Goal: Information Seeking & Learning: Find contact information

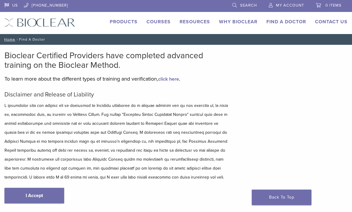
click at [290, 23] on link "Find A Doctor" at bounding box center [286, 22] width 40 height 6
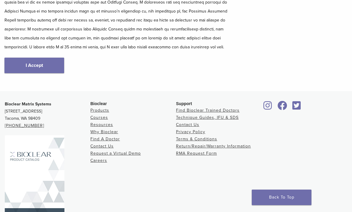
scroll to position [130, 0]
click at [32, 64] on link "I Accept" at bounding box center [34, 65] width 60 height 15
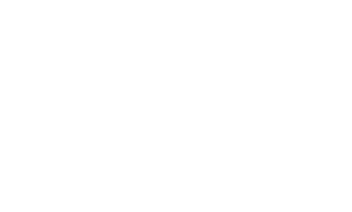
scroll to position [94, 0]
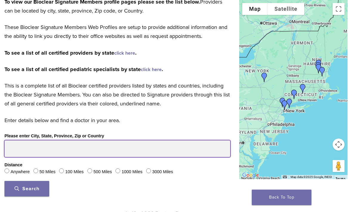
click at [75, 148] on input "Please enter City, State, Province, Zip or Country" at bounding box center [117, 148] width 226 height 17
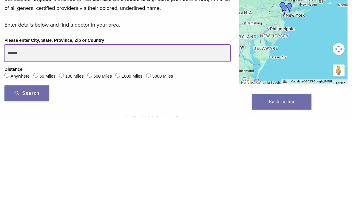
type input "*****"
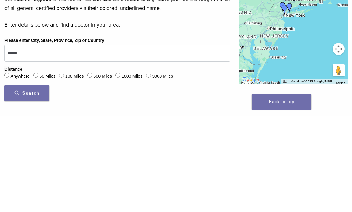
click at [67, 168] on label "100 Miles" at bounding box center [74, 171] width 18 height 7
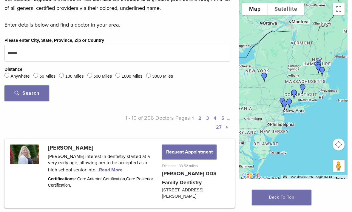
click at [33, 97] on button "Search" at bounding box center [26, 92] width 45 height 15
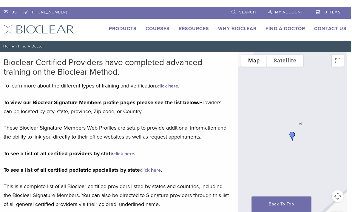
scroll to position [0, 1]
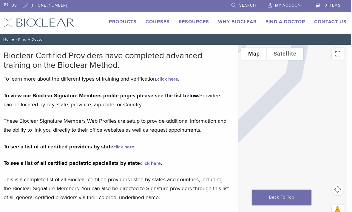
click at [130, 148] on link "click here" at bounding box center [123, 147] width 21 height 6
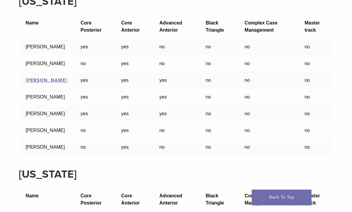
scroll to position [9740, 0]
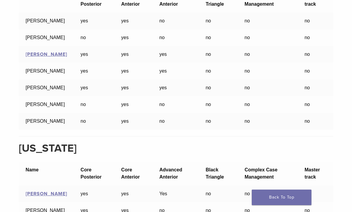
scroll to position [9777, 0]
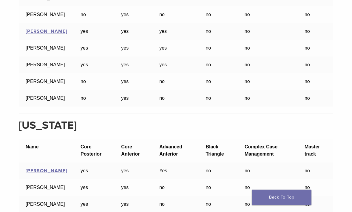
scroll to position [9797, 0]
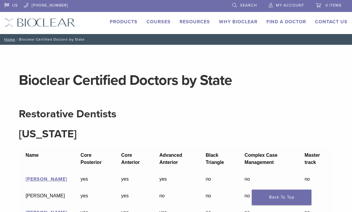
scroll to position [9797, 0]
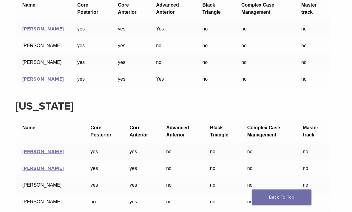
scroll to position [9938, 0]
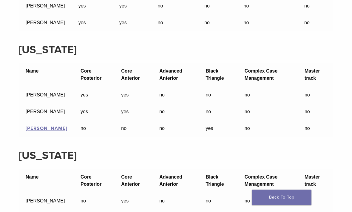
scroll to position [7817, 0]
